Goal: Task Accomplishment & Management: Complete application form

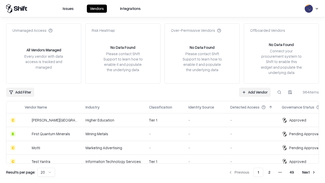
click at [254, 92] on link "Add Vendor" at bounding box center [255, 92] width 32 height 9
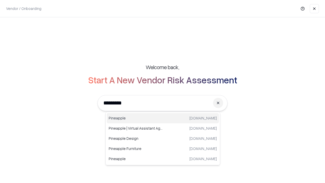
click at [163, 118] on div "Pineapple pineappleenergy.com" at bounding box center [163, 118] width 112 height 10
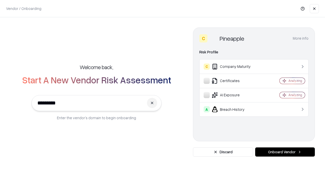
type input "*********"
click at [285, 152] on button "Onboard Vendor" at bounding box center [285, 151] width 60 height 9
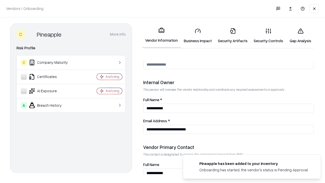
scroll to position [263, 0]
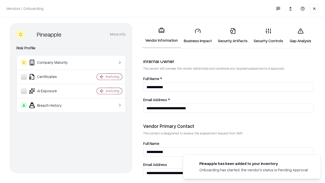
click at [198, 36] on link "Business Impact" at bounding box center [198, 36] width 34 height 24
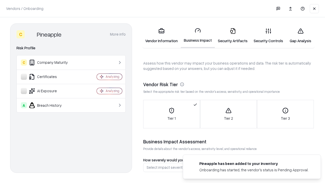
click at [232, 36] on link "Security Artifacts" at bounding box center [233, 36] width 36 height 24
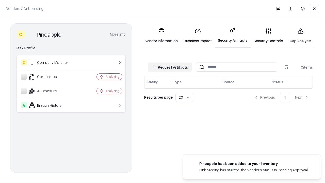
click at [170, 67] on button "Request Artifacts" at bounding box center [170, 66] width 44 height 9
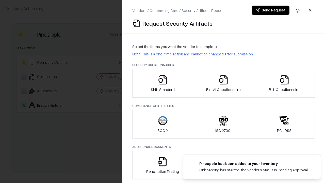
click at [162, 83] on icon "button" at bounding box center [163, 80] width 10 height 10
click at [270, 10] on button "Send Request" at bounding box center [270, 10] width 38 height 9
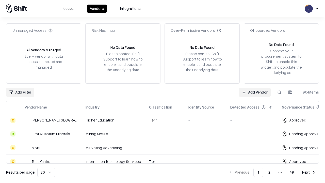
click at [279, 92] on button at bounding box center [278, 92] width 9 height 9
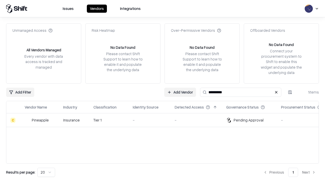
type input "*********"
click at [165, 120] on div "-" at bounding box center [150, 119] width 34 height 5
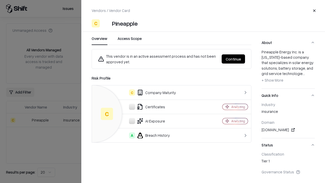
click at [233, 59] on button "Continue" at bounding box center [232, 58] width 23 height 9
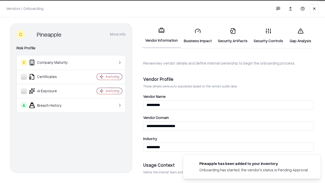
click at [232, 36] on link "Security Artifacts" at bounding box center [233, 36] width 36 height 24
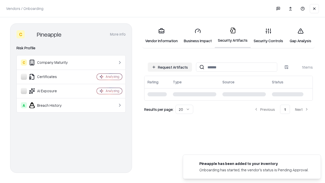
click at [268, 36] on link "Security Controls" at bounding box center [268, 36] width 36 height 24
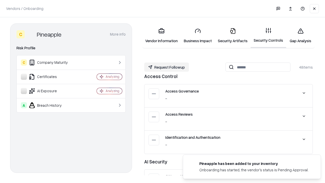
click at [166, 67] on button "Request Followup" at bounding box center [166, 66] width 45 height 9
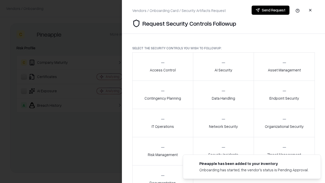
click at [162, 66] on div "Access Control" at bounding box center [163, 66] width 26 height 12
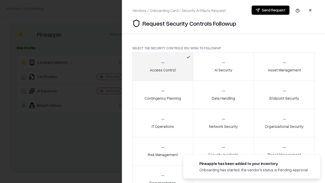
click at [270, 10] on button "Send Request" at bounding box center [270, 10] width 38 height 9
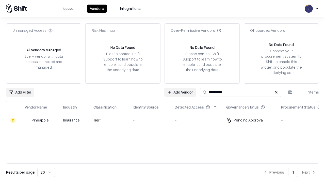
type input "*********"
click at [165, 120] on div "-" at bounding box center [150, 119] width 34 height 5
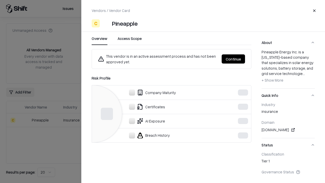
click at [233, 59] on button "Continue" at bounding box center [232, 58] width 23 height 9
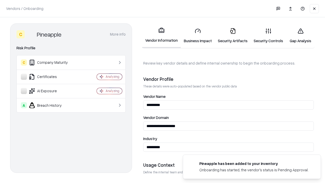
click at [300, 36] on link "Gap Analysis" at bounding box center [300, 36] width 29 height 24
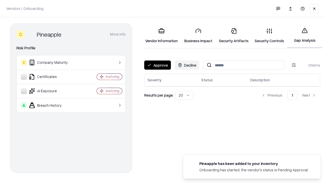
click at [157, 65] on button "Approve" at bounding box center [157, 64] width 27 height 9
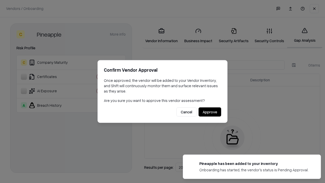
click at [209, 112] on button "Approve" at bounding box center [209, 111] width 23 height 9
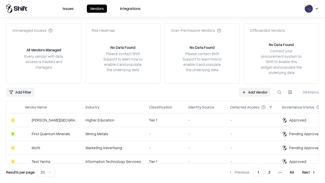
type input "*********"
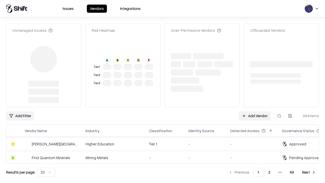
click at [254, 111] on link "Add Vendor" at bounding box center [255, 115] width 32 height 9
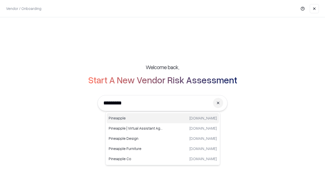
click at [163, 118] on div "Pineapple pineappleenergy.com" at bounding box center [163, 118] width 112 height 10
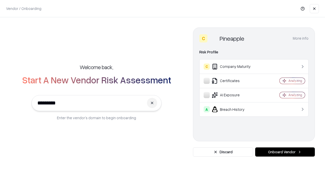
type input "*********"
click at [285, 152] on button "Onboard Vendor" at bounding box center [285, 151] width 60 height 9
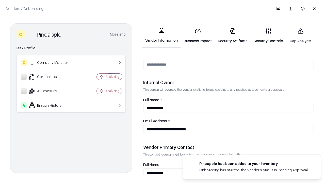
scroll to position [263, 0]
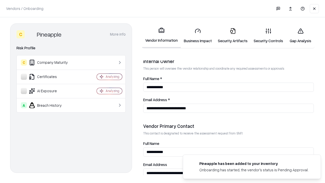
click at [300, 36] on link "Gap Analysis" at bounding box center [300, 36] width 29 height 24
